Goal: Navigation & Orientation: Understand site structure

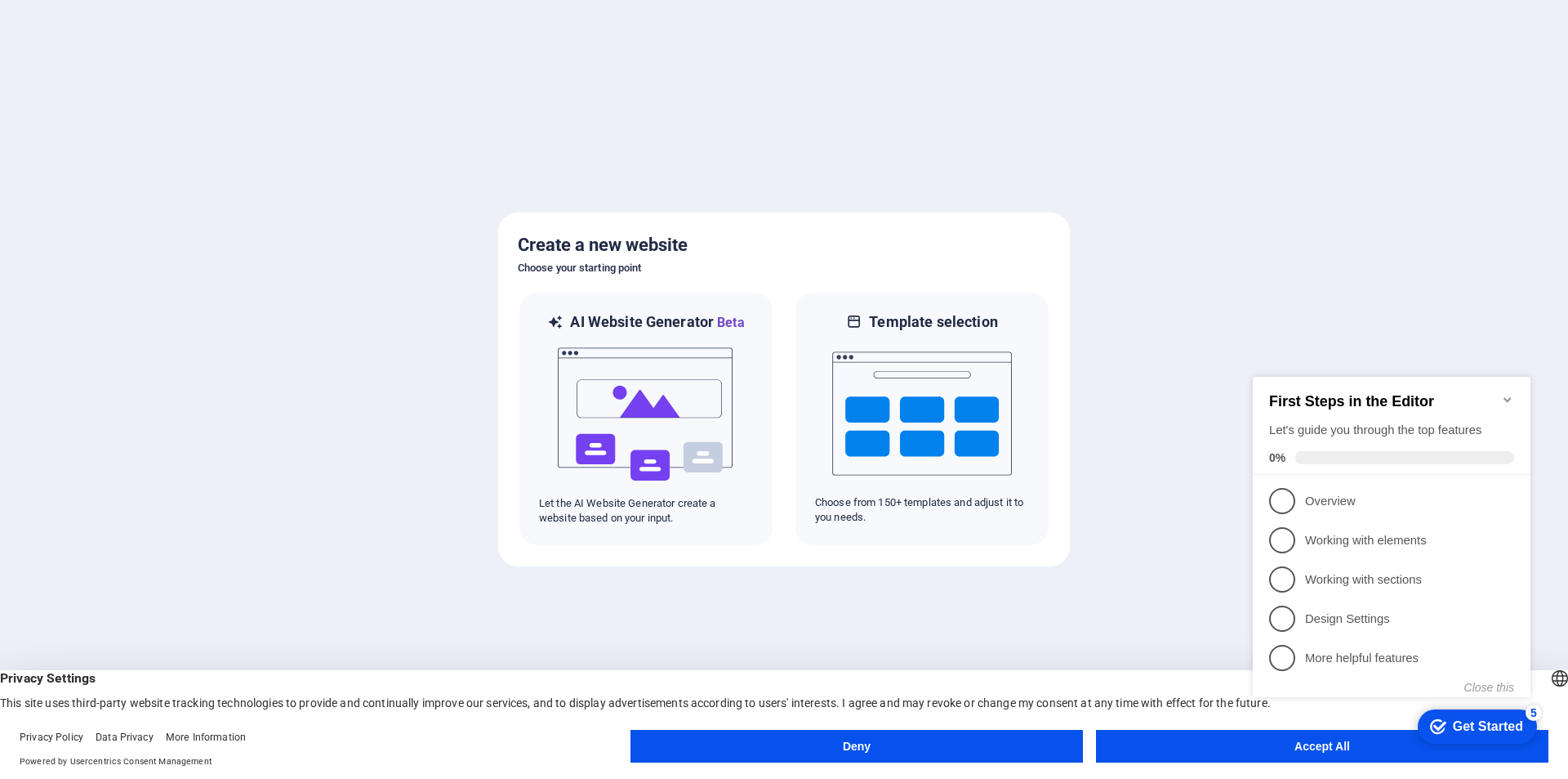
click div "checkmark Get Started 5 First Steps in the Editor Let's guide you through the t…"
click at [636, 408] on img at bounding box center [646, 414] width 180 height 163
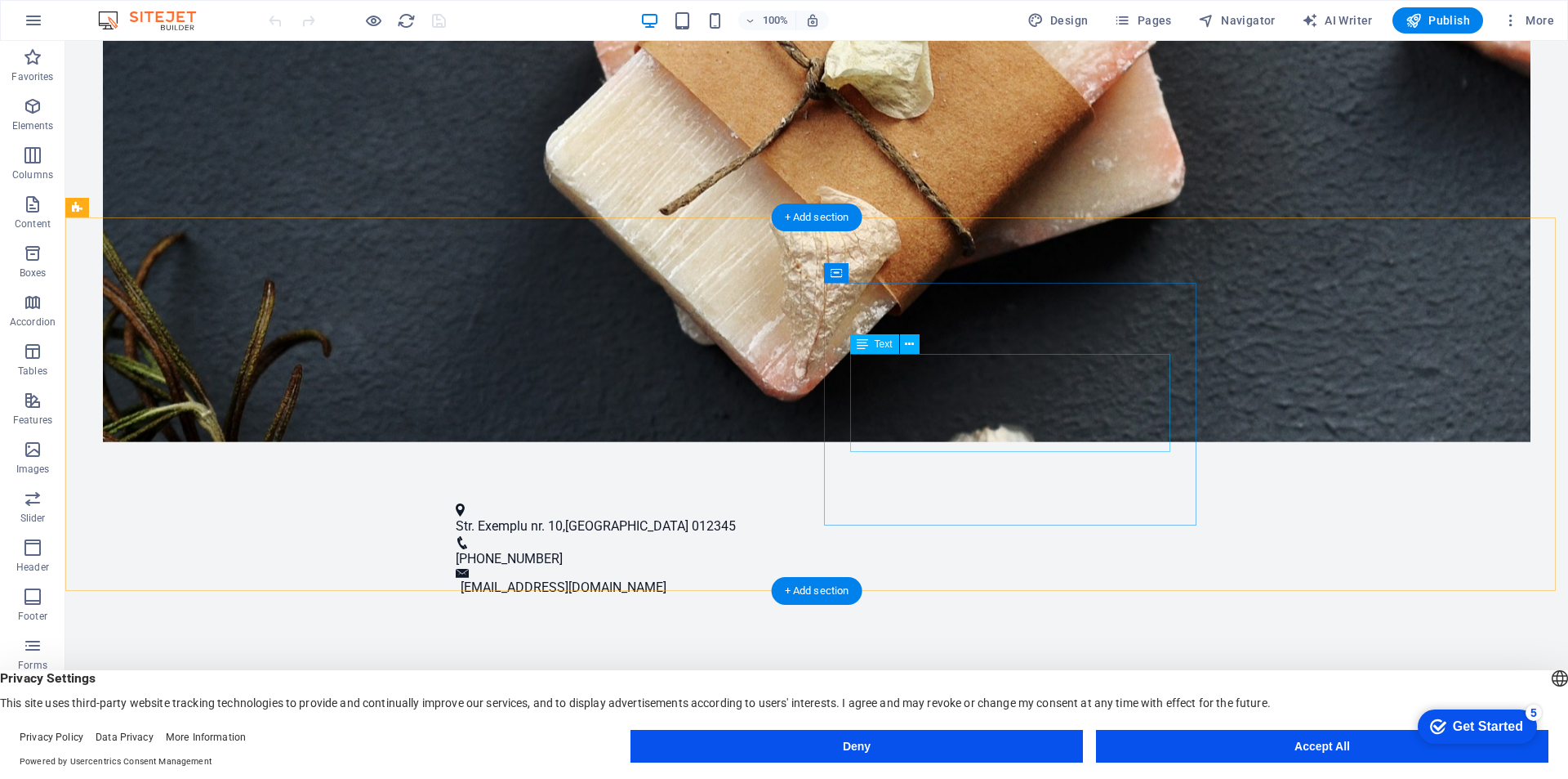
scroll to position [572, 0]
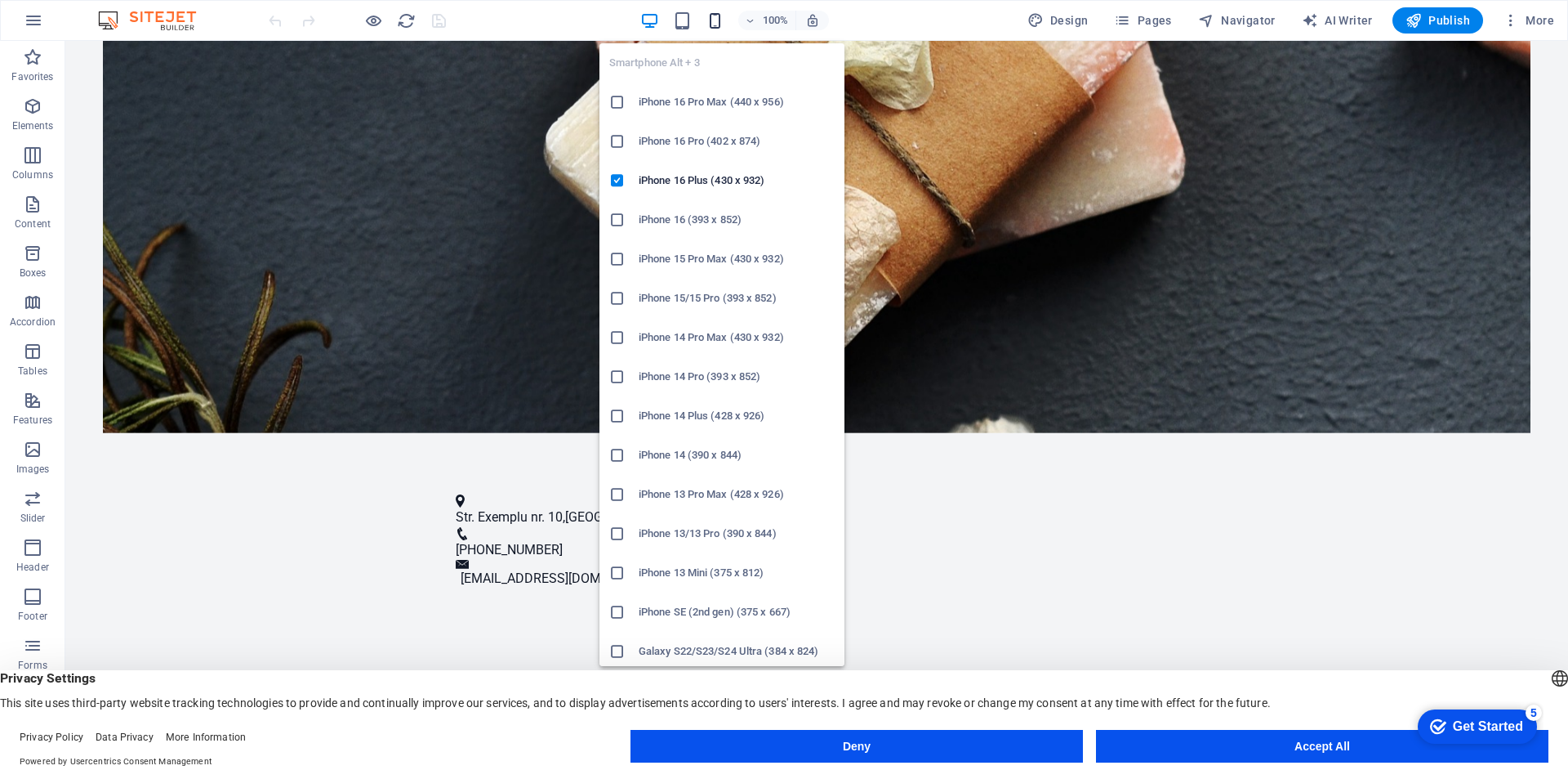
click at [719, 16] on icon "button" at bounding box center [715, 21] width 19 height 19
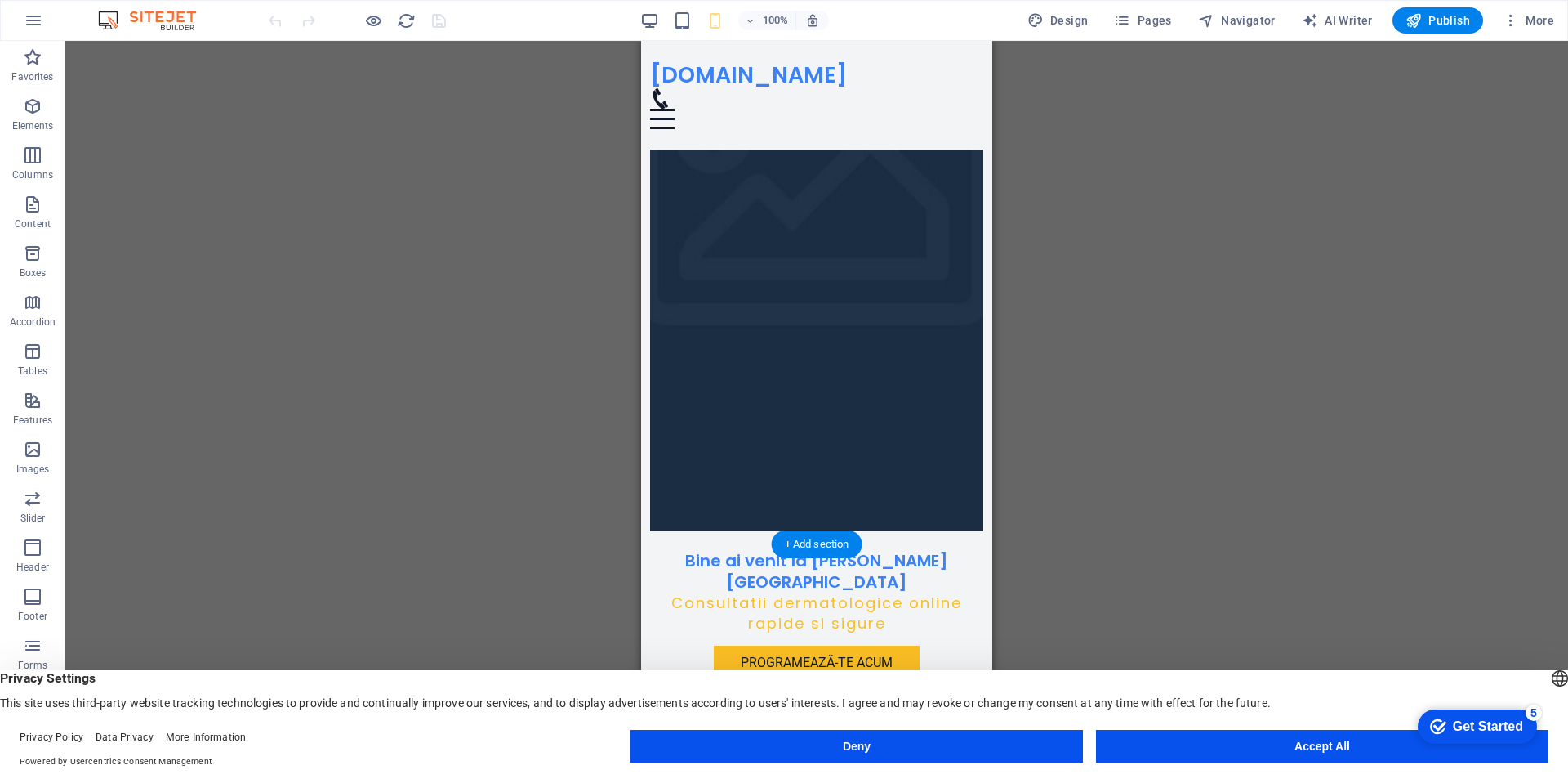
scroll to position [0, 0]
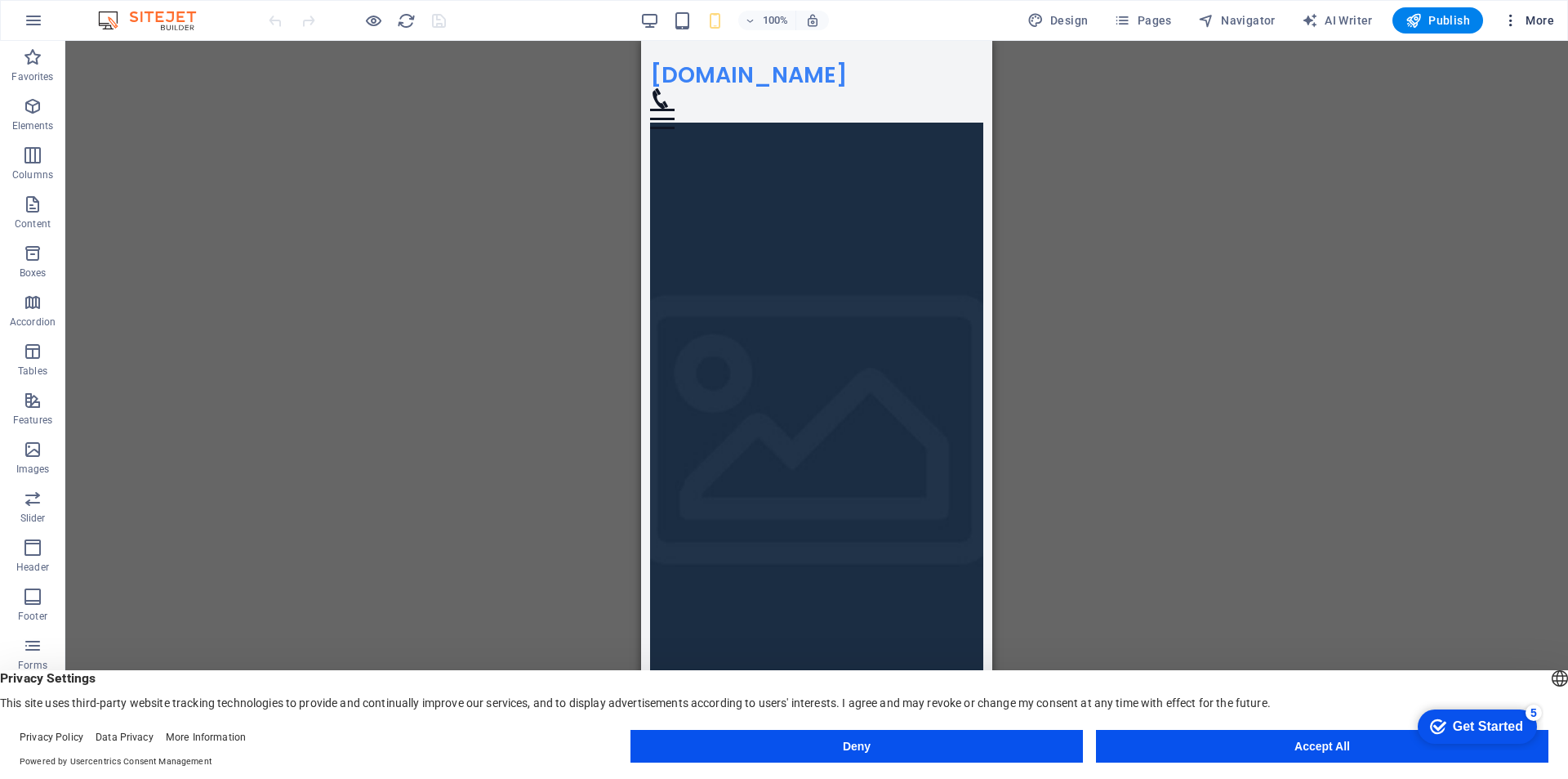
click at [1522, 20] on span "More" at bounding box center [1528, 19] width 52 height 16
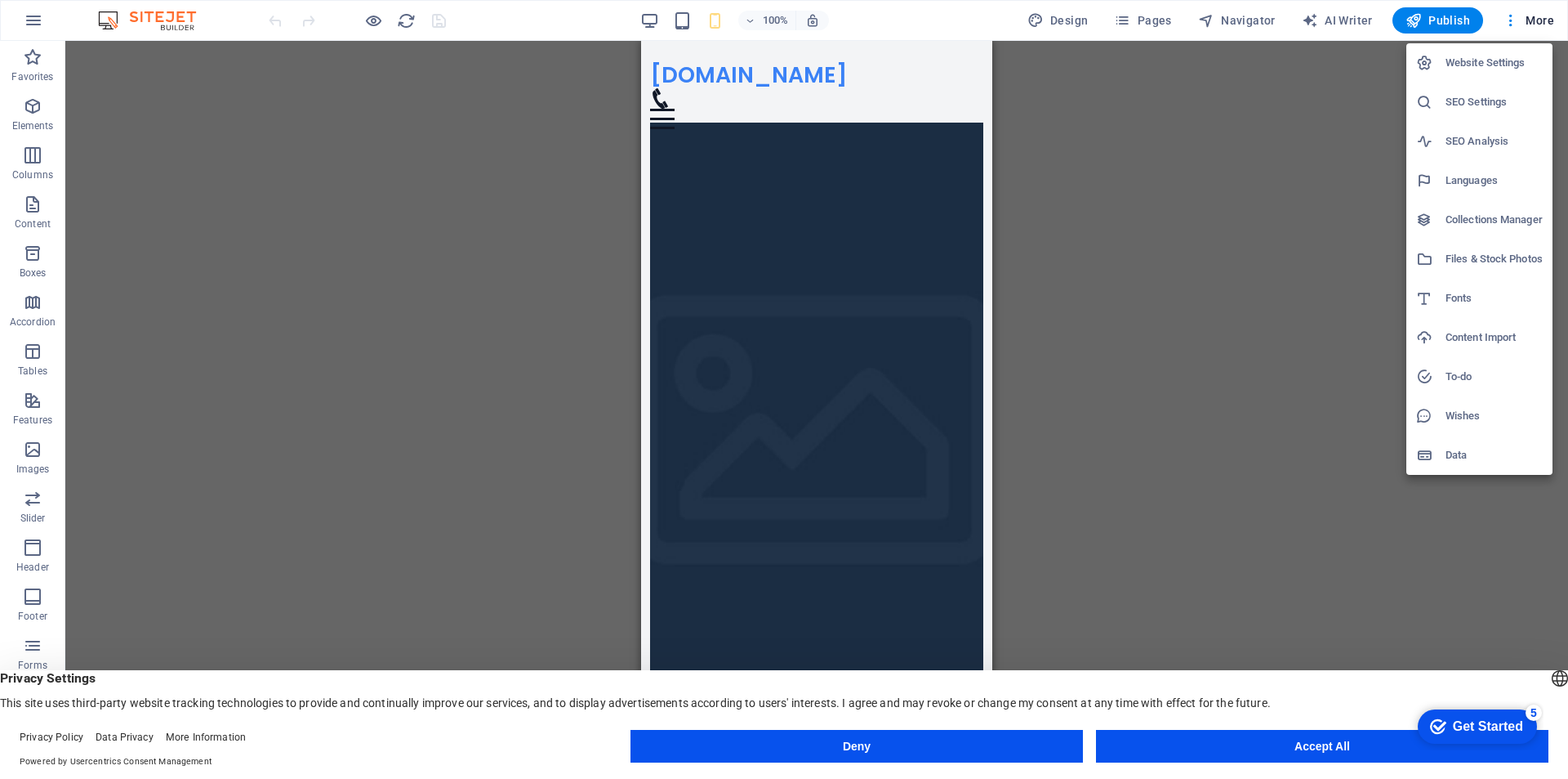
click at [305, 187] on div at bounding box center [784, 389] width 1568 height 779
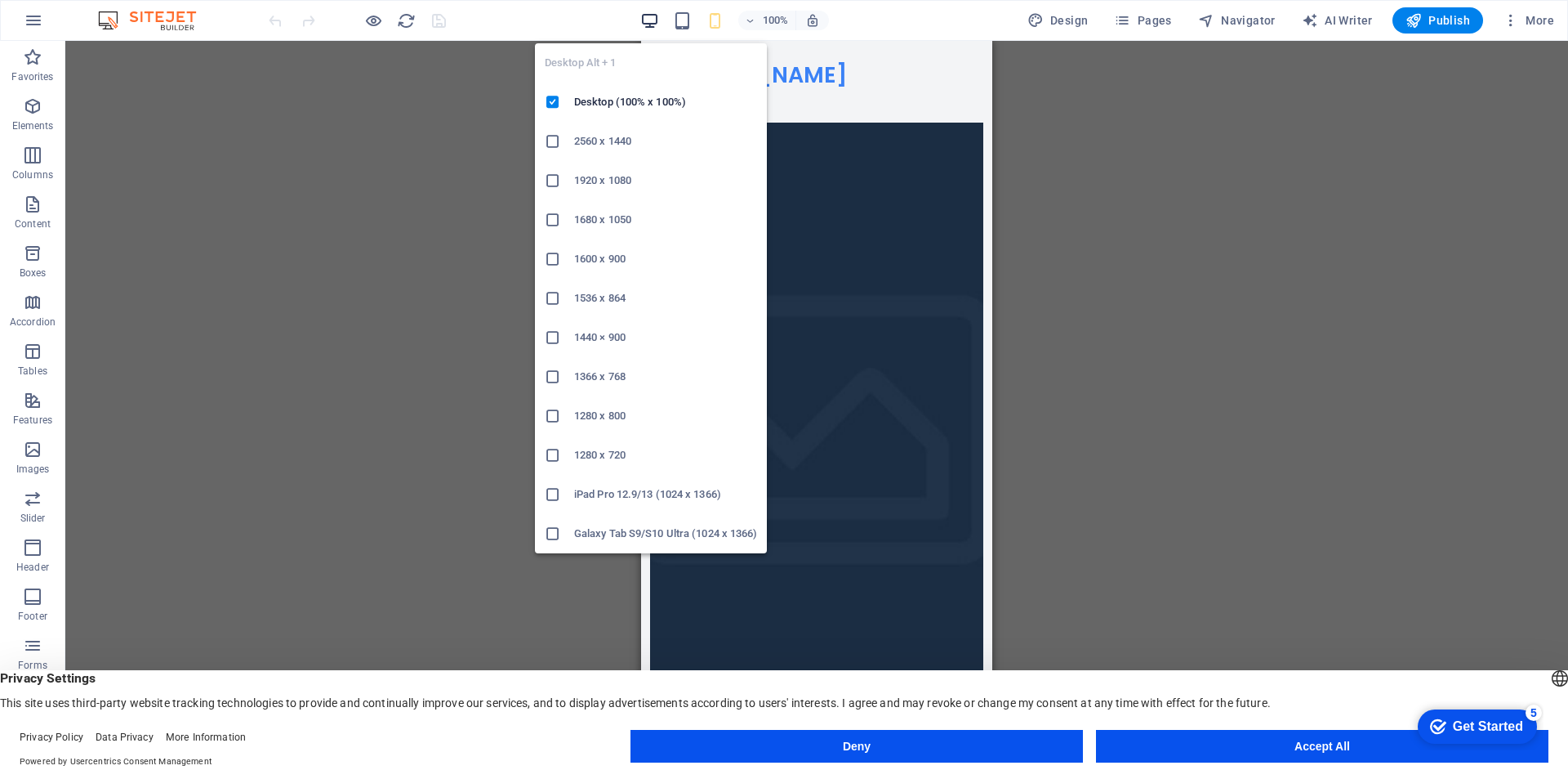
click at [645, 21] on icon "button" at bounding box center [650, 21] width 19 height 19
